Goal: Feedback & Contribution: Submit feedback/report problem

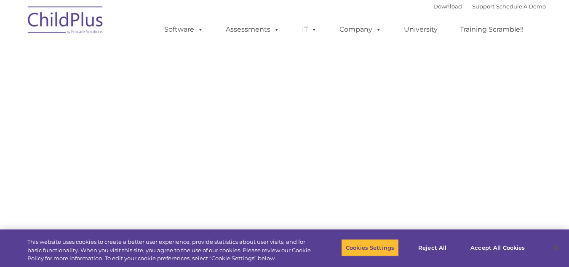
select select "MEDIUM"
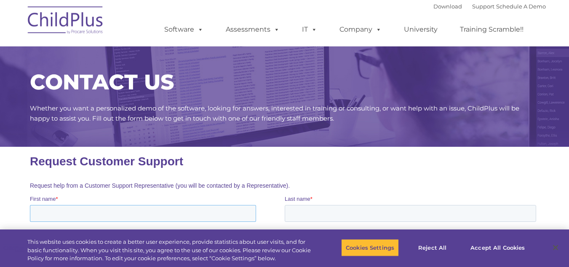
click at [69, 214] on input "First name *" at bounding box center [142, 213] width 226 height 17
type input "Hitomi"
type input "Rogers"
type input "Hrogers@mcdcnj.org"
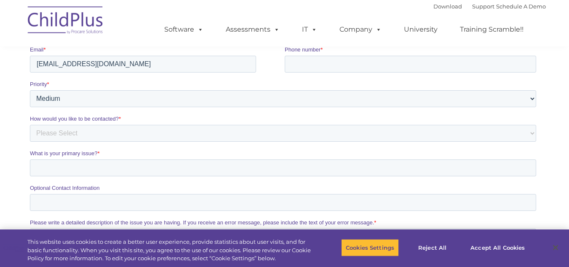
scroll to position [191, 0]
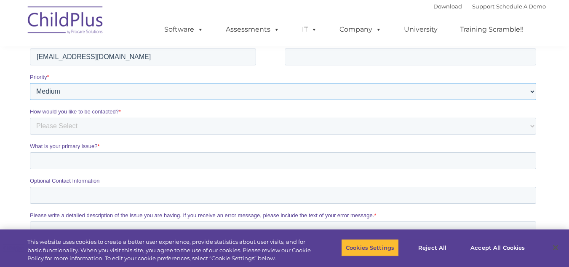
click at [531, 91] on select "Please Select Low Medium High" at bounding box center [282, 91] width 506 height 17
select select "HIGH"
click at [29, 100] on select "Please Select Low Medium High" at bounding box center [282, 91] width 506 height 17
click at [134, 132] on select "Please Select Phone Email" at bounding box center [282, 126] width 506 height 17
select select "Email"
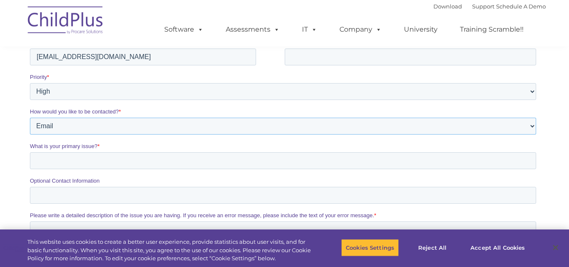
click at [29, 134] on select "Please Select Phone Email" at bounding box center [282, 126] width 506 height 17
click at [87, 164] on input "What is your primary issue? *" at bounding box center [282, 160] width 506 height 17
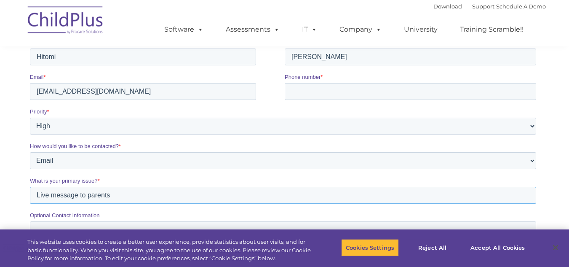
scroll to position [143, 0]
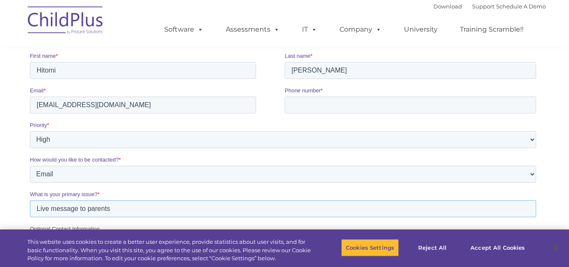
type input "Live message to parents"
click at [288, 107] on input "Phone number *" at bounding box center [410, 104] width 252 height 17
type input "8625054740"
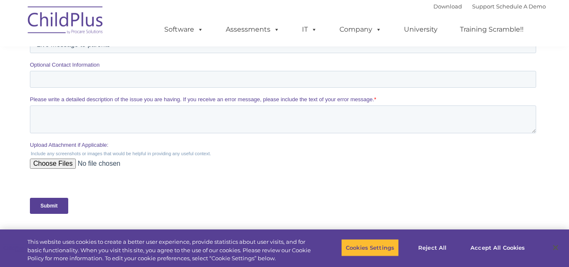
scroll to position [311, 0]
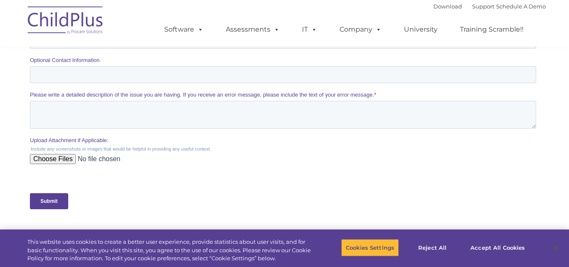
click at [53, 203] on input "Submit" at bounding box center [48, 201] width 38 height 16
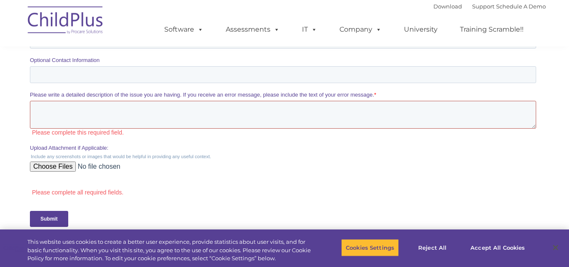
click at [115, 114] on textarea "Please write a detailed description of the issue you are having. If you receive…" at bounding box center [282, 115] width 506 height 28
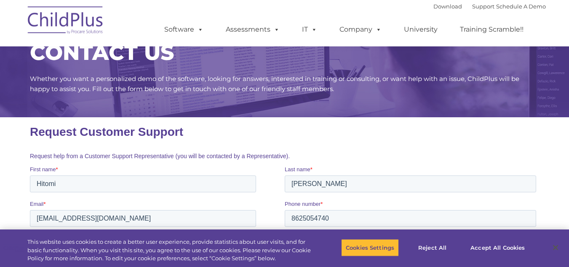
scroll to position [0, 0]
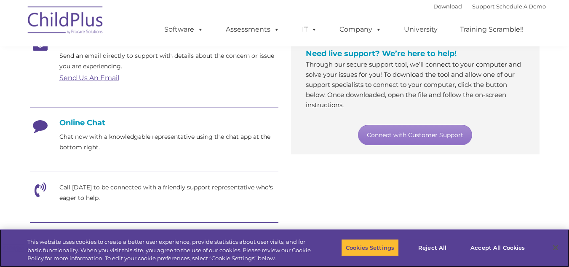
scroll to position [169, 0]
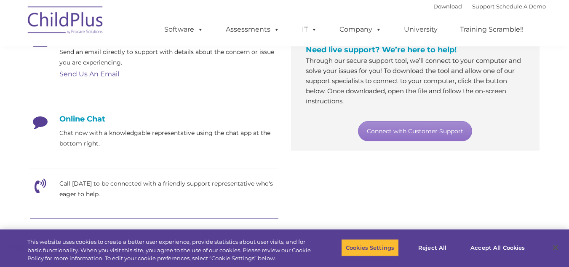
click at [74, 119] on h4 "Online Chat" at bounding box center [154, 118] width 249 height 9
click at [40, 189] on icon at bounding box center [40, 188] width 21 height 21
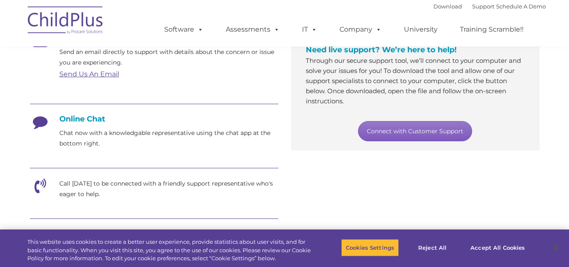
click at [403, 135] on link "Connect with Customer Support" at bounding box center [415, 131] width 114 height 20
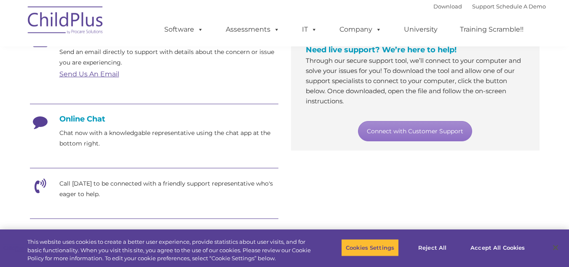
click at [217, 141] on p "Chat now with a knowledgable representative using the chat app at the bottom ri…" at bounding box center [168, 138] width 219 height 21
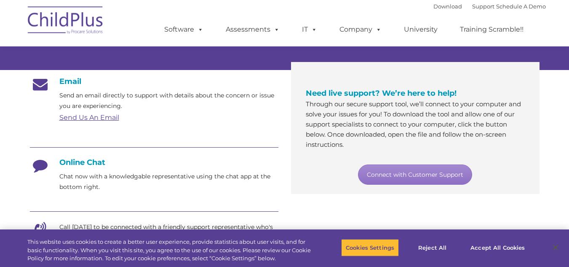
scroll to position [126, 0]
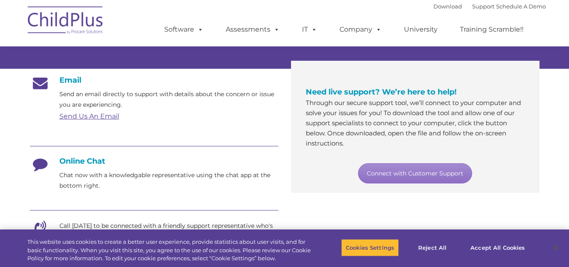
click at [86, 160] on h4 "Online Chat" at bounding box center [154, 160] width 249 height 9
click at [80, 184] on p "Chat now with a knowledgable representative using the chat app at the bottom ri…" at bounding box center [168, 180] width 219 height 21
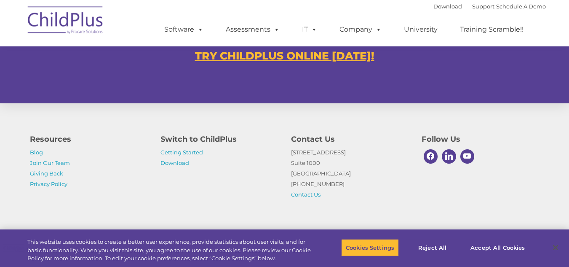
scroll to position [563, 0]
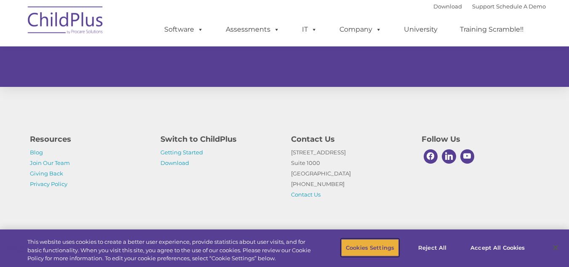
click at [392, 253] on button "Cookies Settings" at bounding box center [370, 247] width 58 height 18
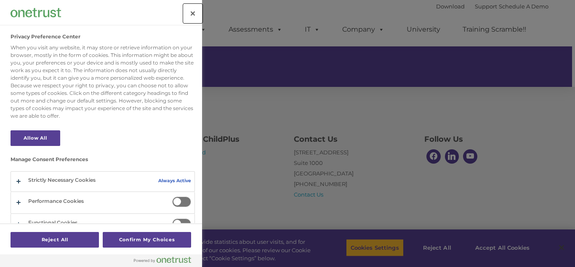
click at [196, 16] on button "Close" at bounding box center [193, 13] width 19 height 19
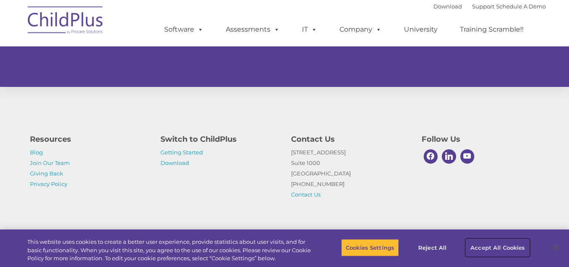
click at [496, 249] on button "Accept All Cookies" at bounding box center [498, 247] width 64 height 18
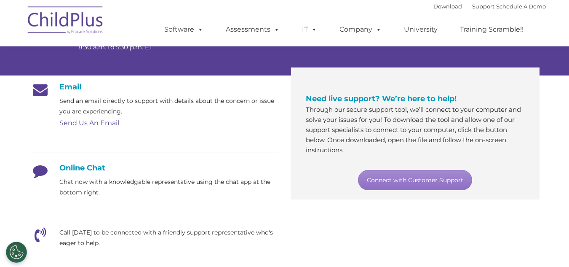
scroll to position [114, 0]
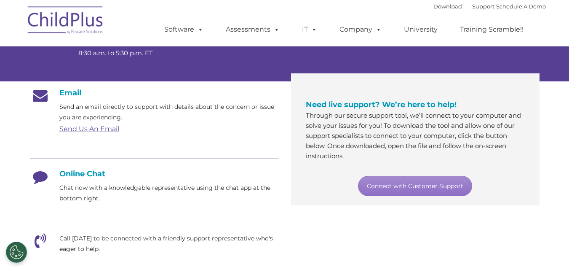
click at [70, 174] on h4 "Online Chat" at bounding box center [154, 173] width 249 height 9
click at [74, 194] on p "Chat now with a knowledgable representative using the chat app at the bottom ri…" at bounding box center [168, 192] width 219 height 21
click at [83, 201] on p "Chat now with a knowledgable representative using the chat app at the bottom ri…" at bounding box center [168, 192] width 219 height 21
click at [83, 200] on p "Chat now with a knowledgable representative using the chat app at the bottom ri…" at bounding box center [168, 192] width 219 height 21
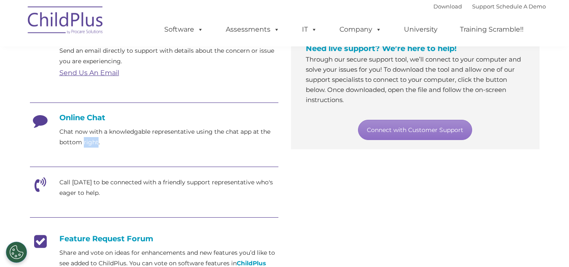
scroll to position [169, 0]
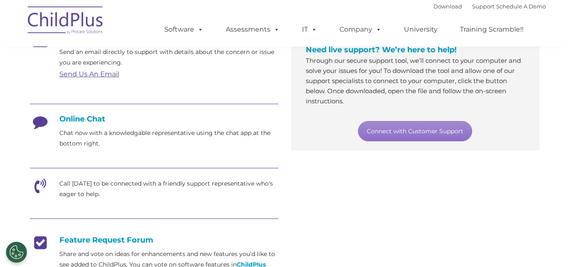
click at [43, 184] on icon at bounding box center [40, 188] width 21 height 21
click at [95, 185] on p "Call [DATE] to be connected with a friendly support representative who's eager …" at bounding box center [168, 188] width 219 height 21
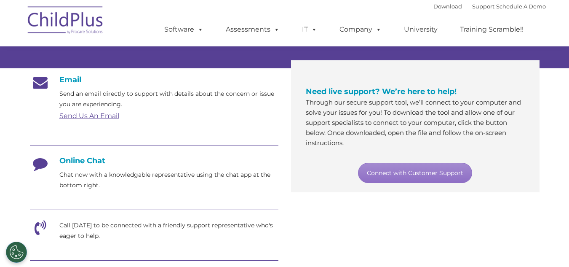
scroll to position [127, 0]
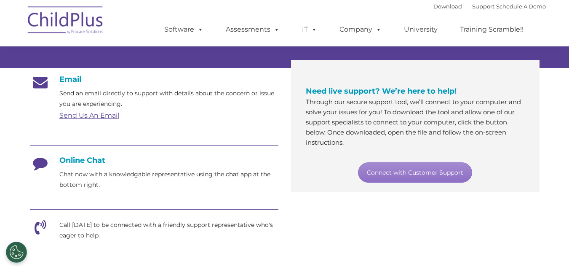
click at [91, 116] on link "Send Us An Email" at bounding box center [89, 115] width 60 height 8
click at [92, 117] on link "Send Us An Email" at bounding box center [89, 115] width 60 height 8
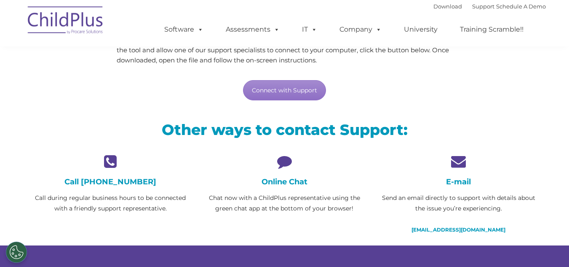
scroll to position [126, 0]
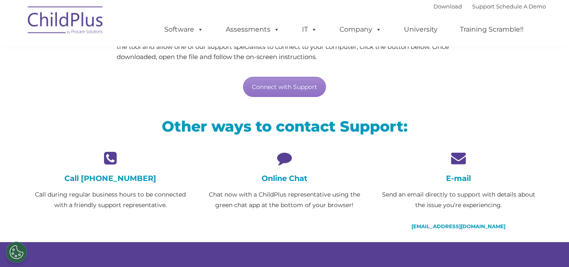
click at [283, 158] on icon at bounding box center [284, 157] width 161 height 15
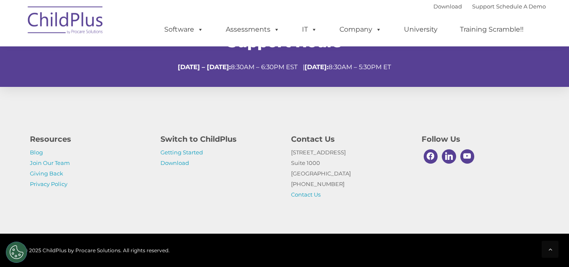
scroll to position [376, 0]
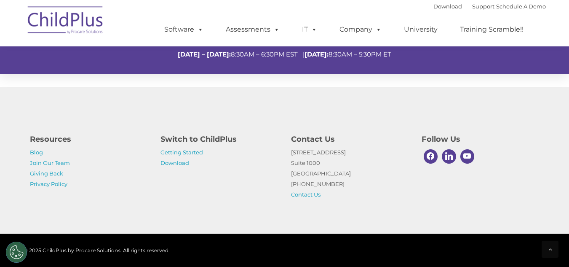
click at [270, 17] on ul "Software ChildPlus: The original and most widely-used Head Start data managemen…" at bounding box center [346, 30] width 399 height 34
